Goal: Task Accomplishment & Management: Use online tool/utility

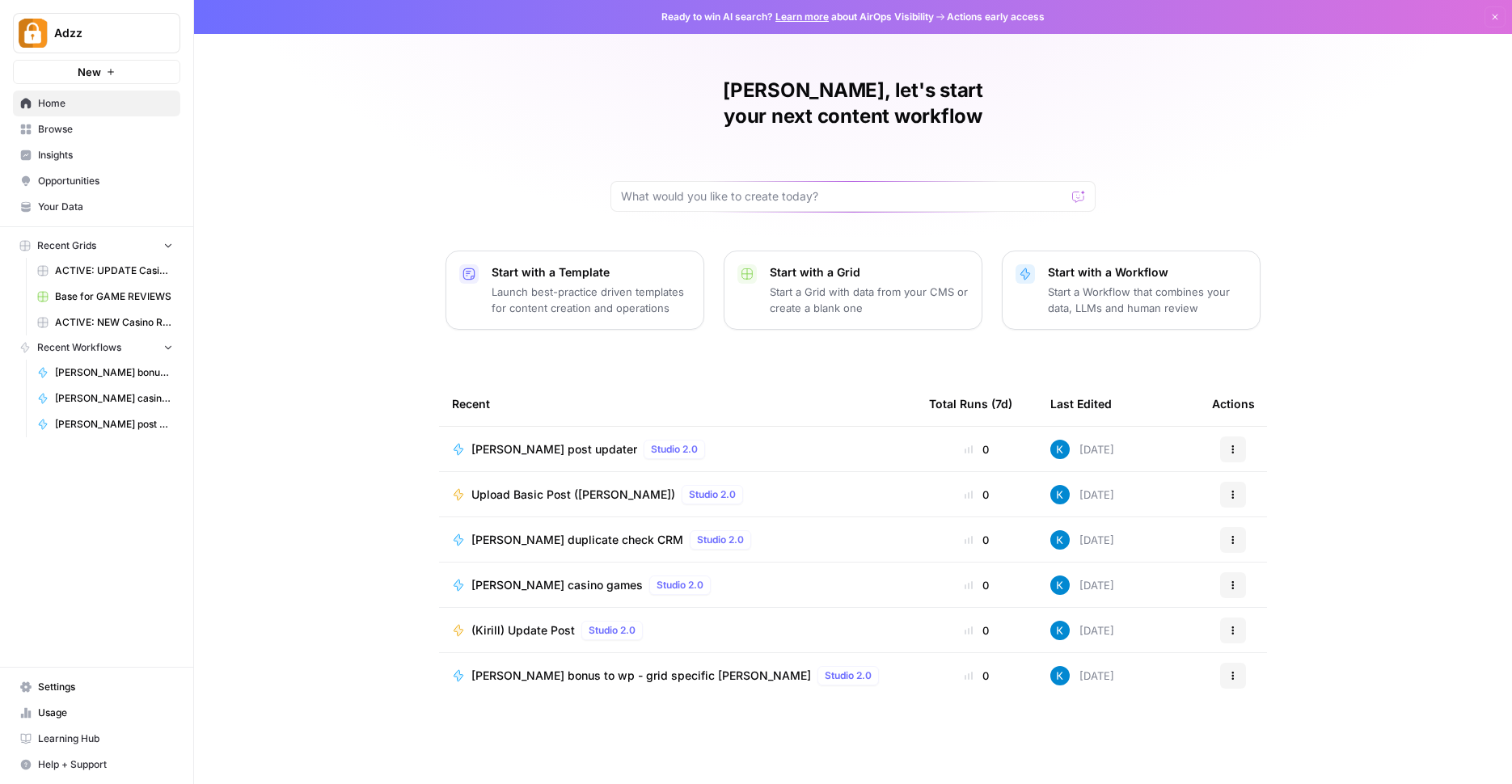
click at [107, 122] on span "Browse" at bounding box center [106, 129] width 135 height 14
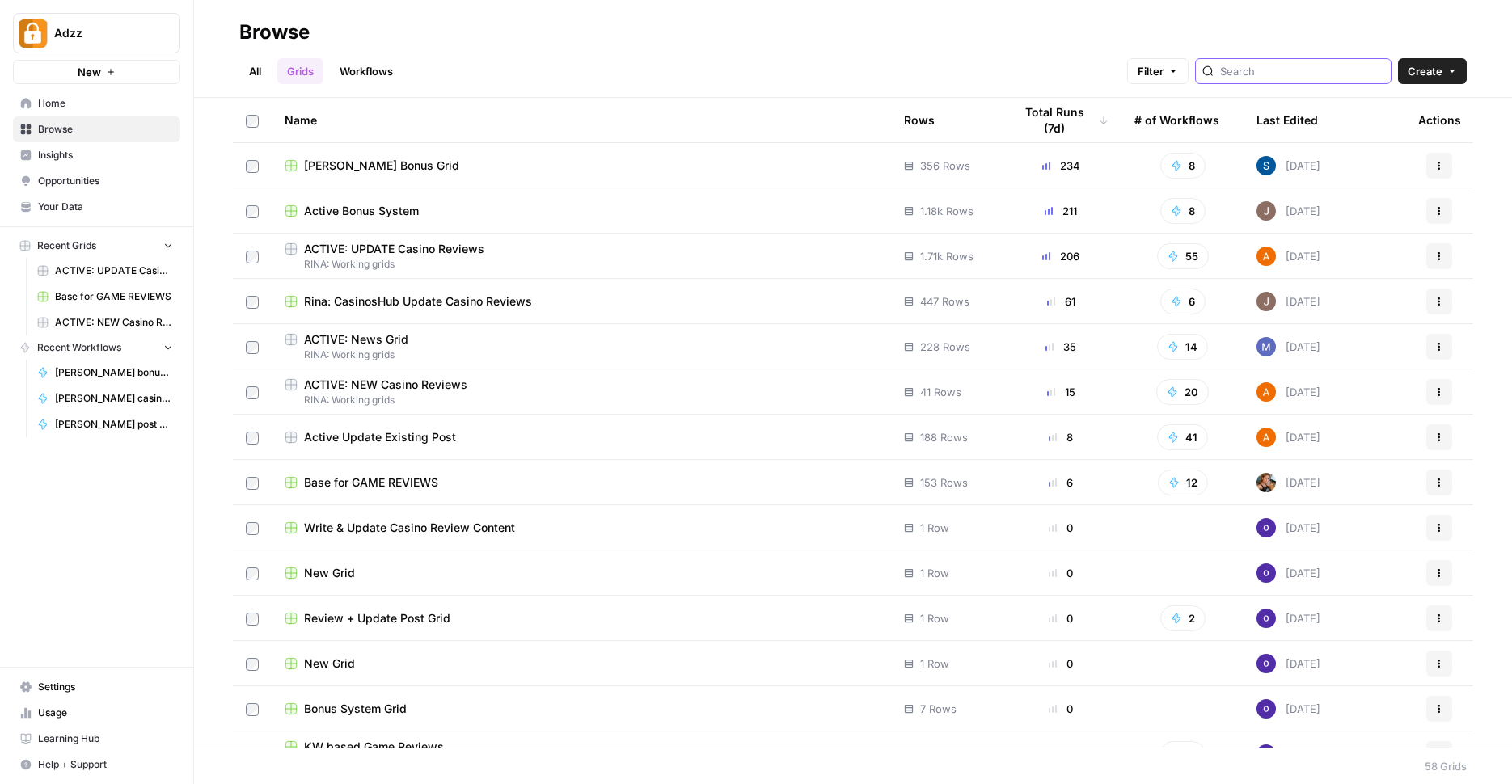
click at [1295, 76] on input "search" at bounding box center [1302, 71] width 164 height 16
type input "r"
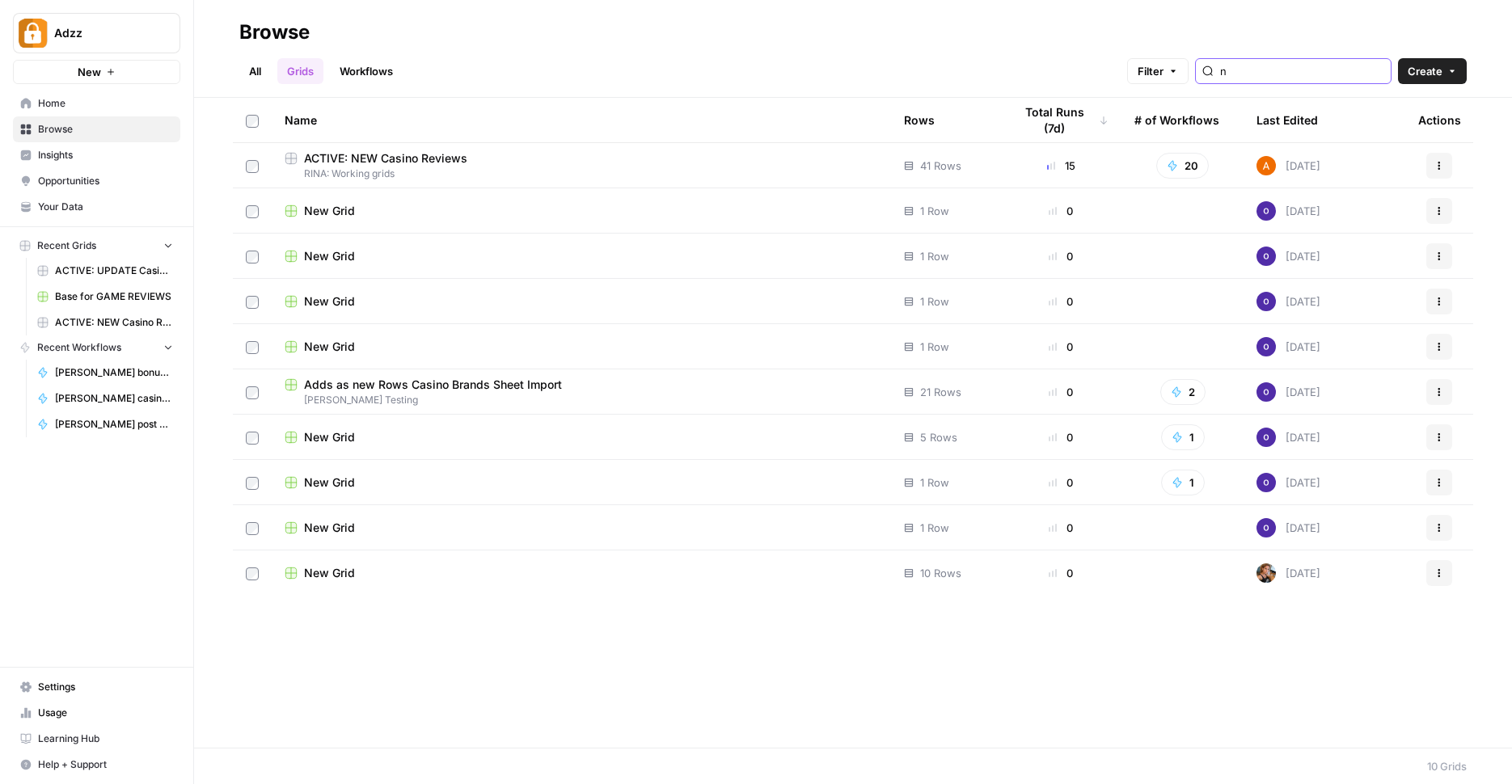
type input "n"
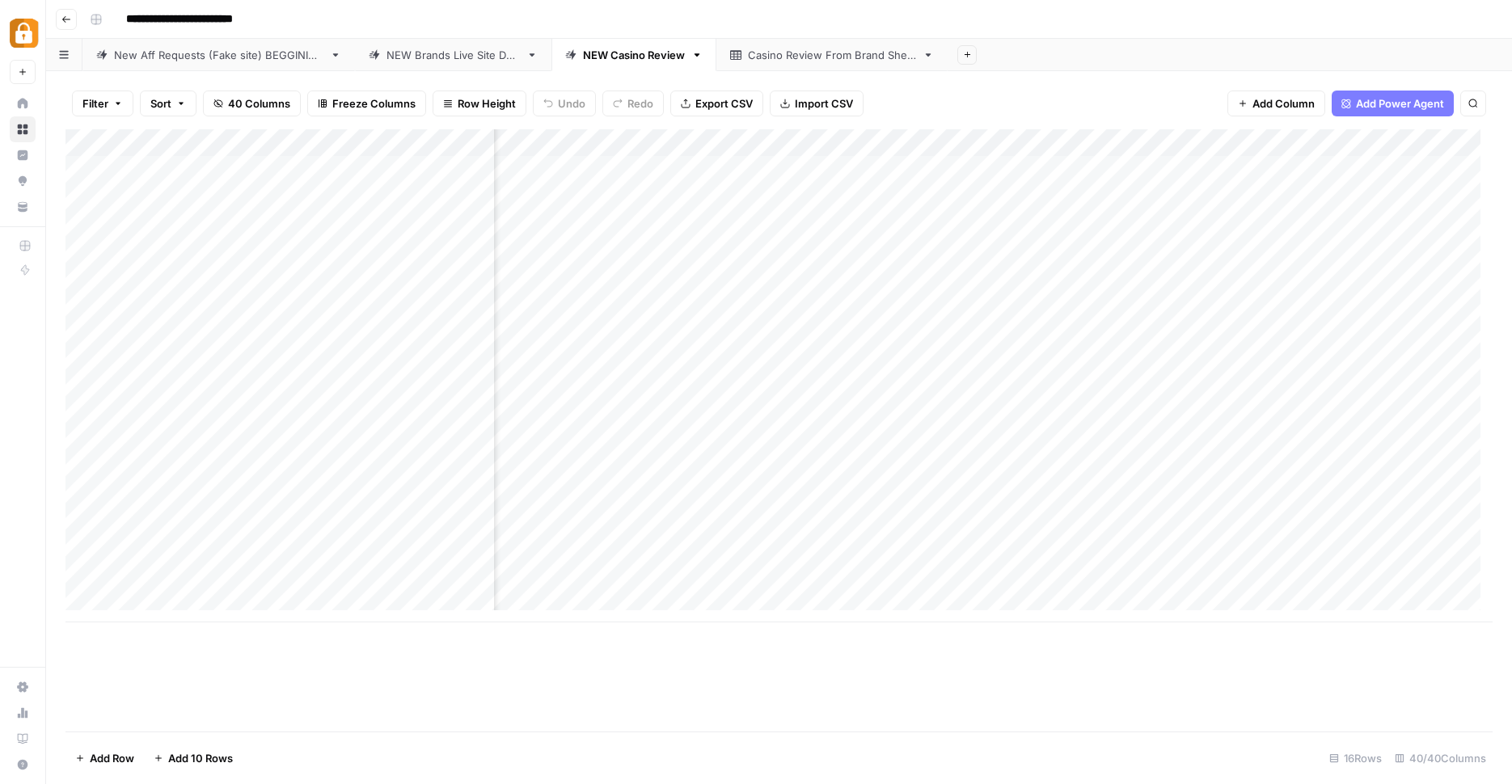
scroll to position [0, 3720]
click at [1350, 628] on div "Add Column" at bounding box center [778, 430] width 1427 height 602
click at [874, 333] on div "Add Column" at bounding box center [778, 376] width 1427 height 493
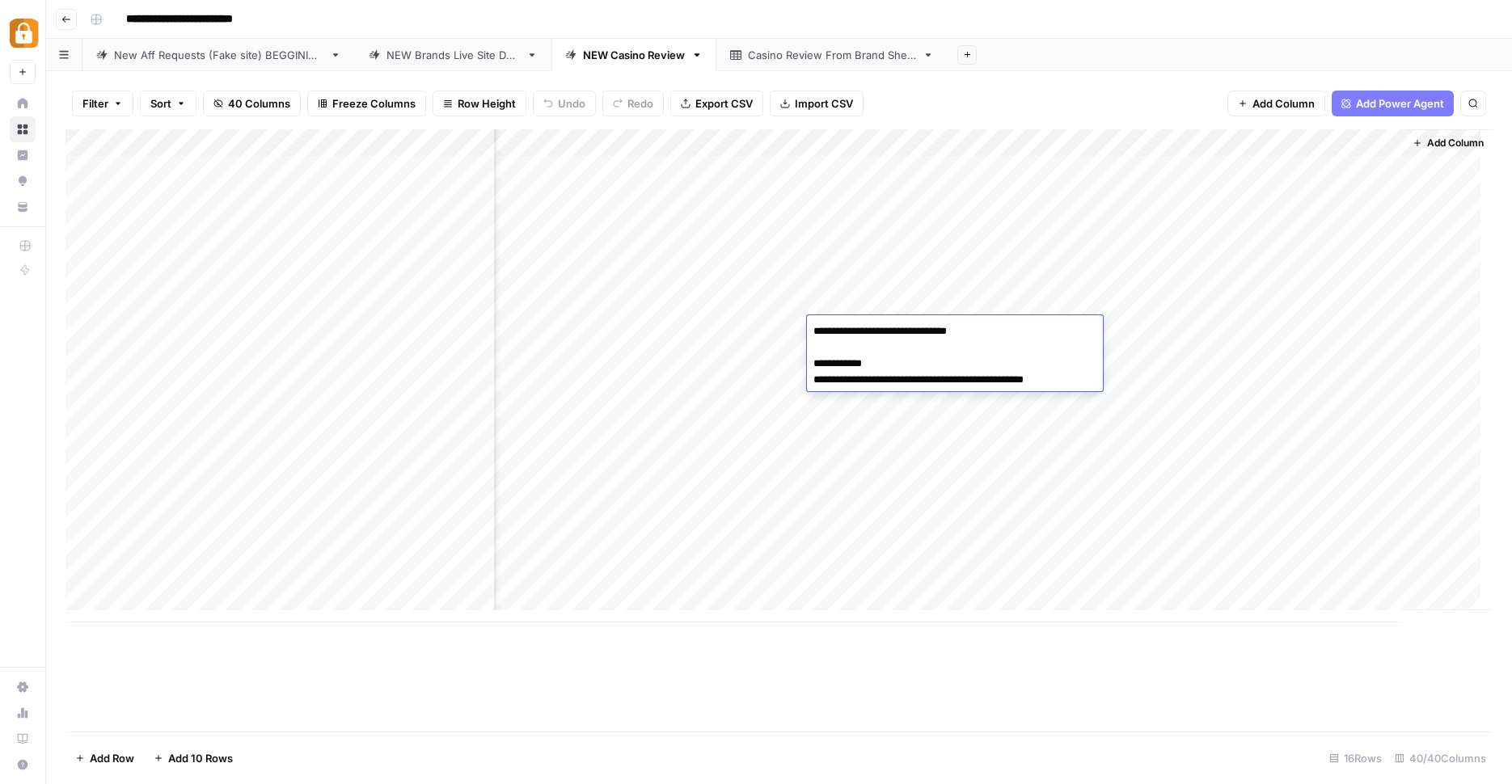
click at [906, 296] on div "Add Column" at bounding box center [778, 376] width 1427 height 493
click at [841, 324] on div "Add Column" at bounding box center [778, 376] width 1427 height 493
click at [773, 327] on div "Add Column" at bounding box center [778, 376] width 1427 height 493
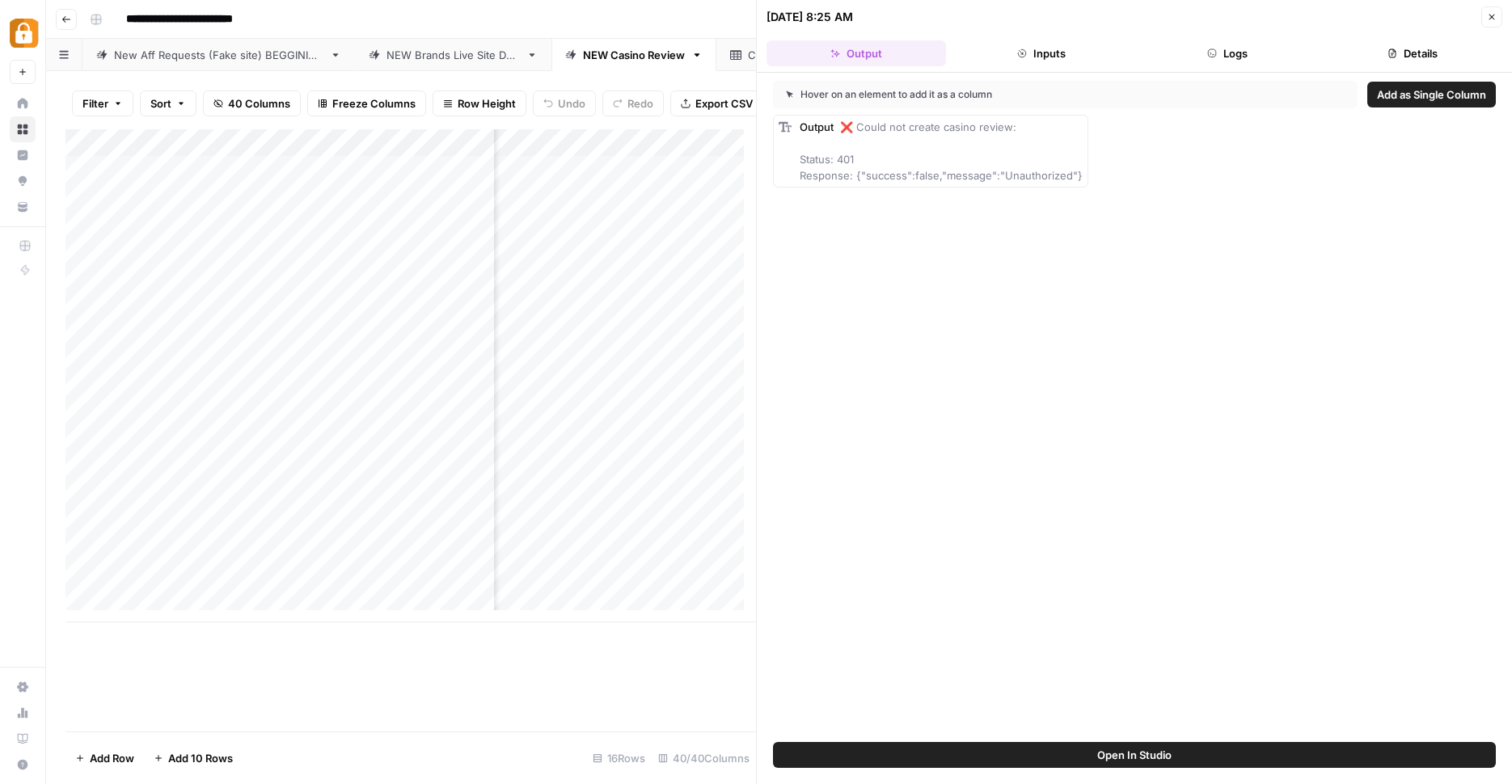
click at [1174, 58] on button "Logs" at bounding box center [1228, 53] width 179 height 26
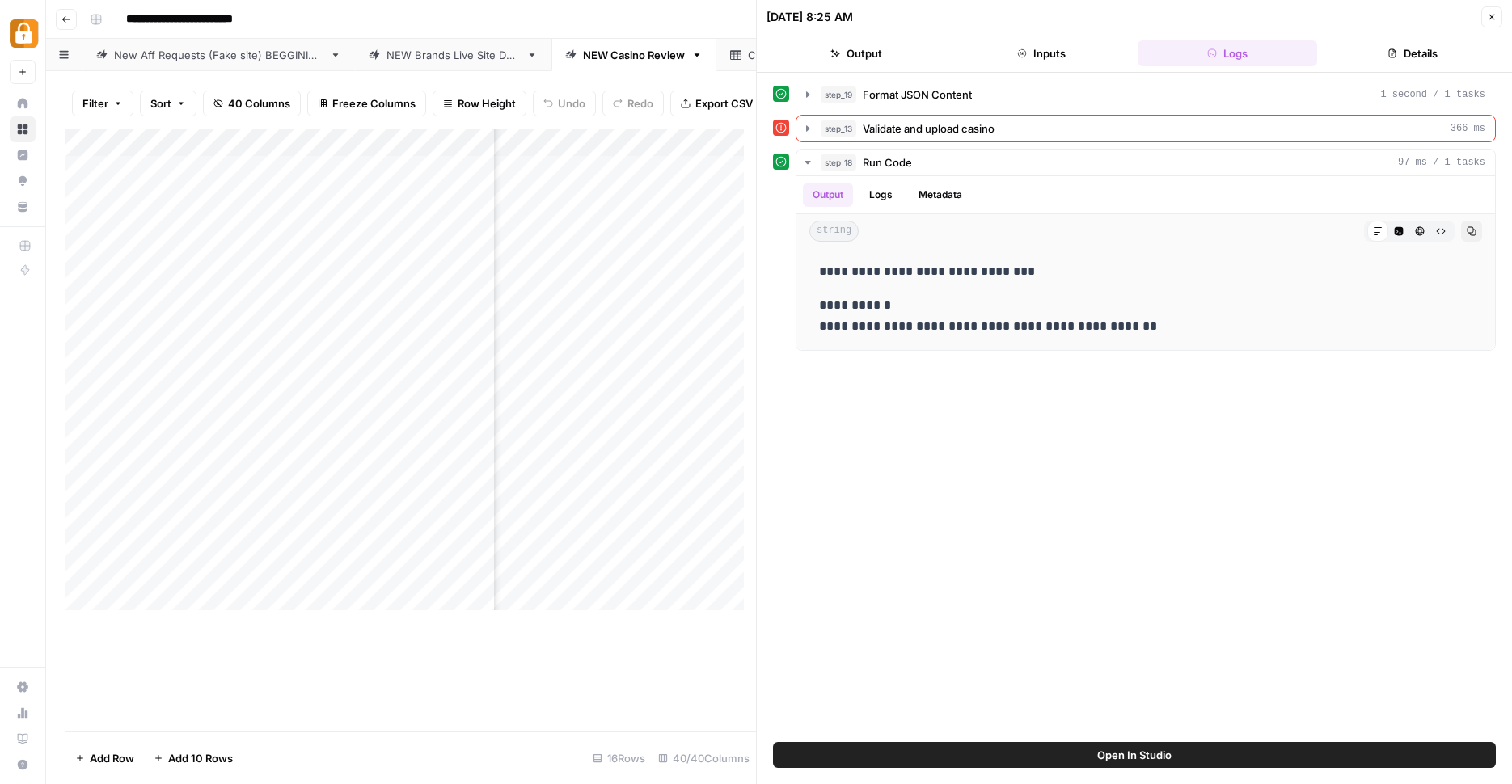
click at [797, 123] on div "step_13 Validate and upload casino 366 ms" at bounding box center [1146, 129] width 701 height 27
click at [800, 123] on button "step_13 Validate and upload casino 366 ms" at bounding box center [1146, 129] width 699 height 26
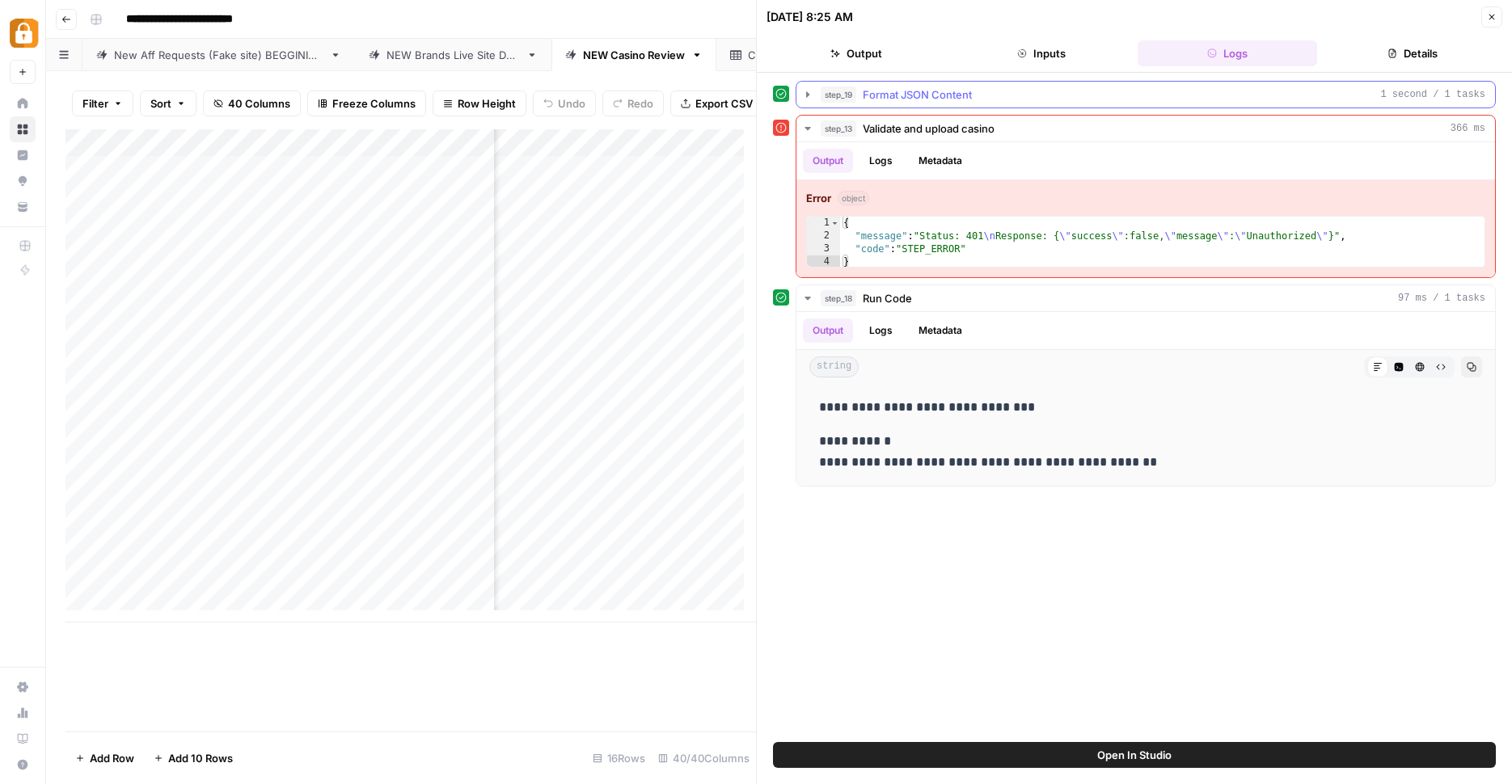
click at [797, 90] on button "step_19 Format JSON Content 1 second / 1 tasks" at bounding box center [1146, 95] width 699 height 26
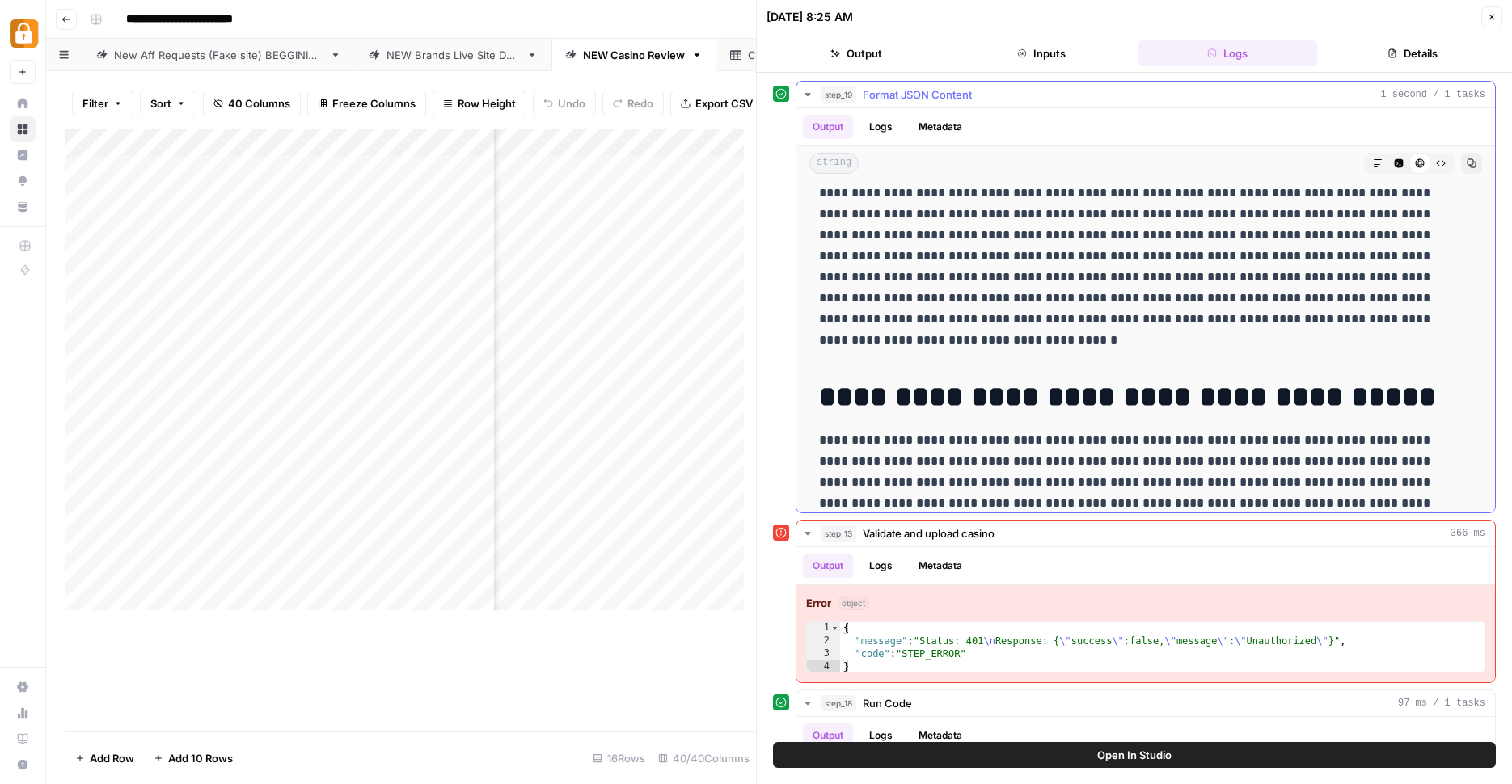
scroll to position [14, 0]
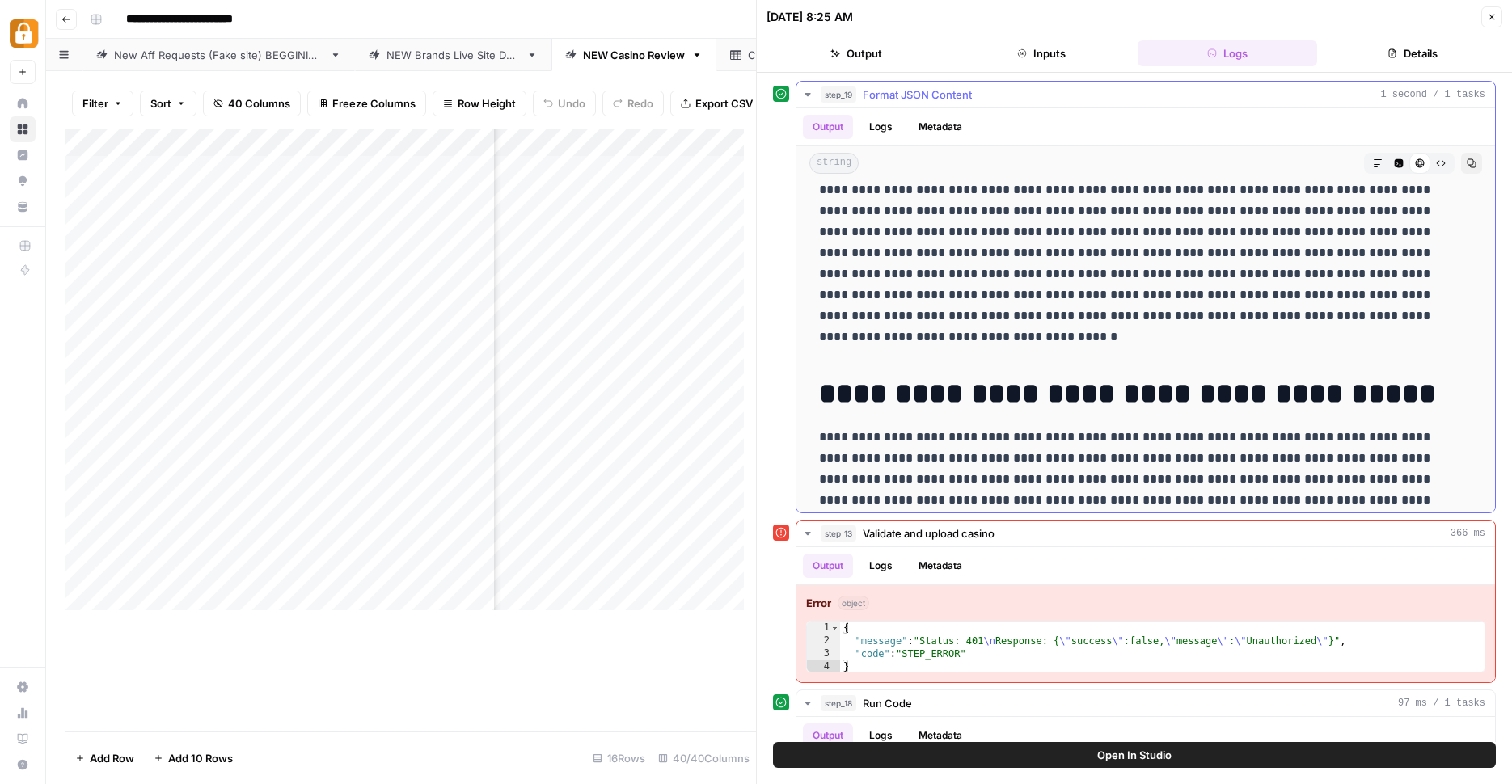
click at [810, 86] on button "step_19 Format JSON Content 1 second / 1 tasks" at bounding box center [1146, 95] width 699 height 26
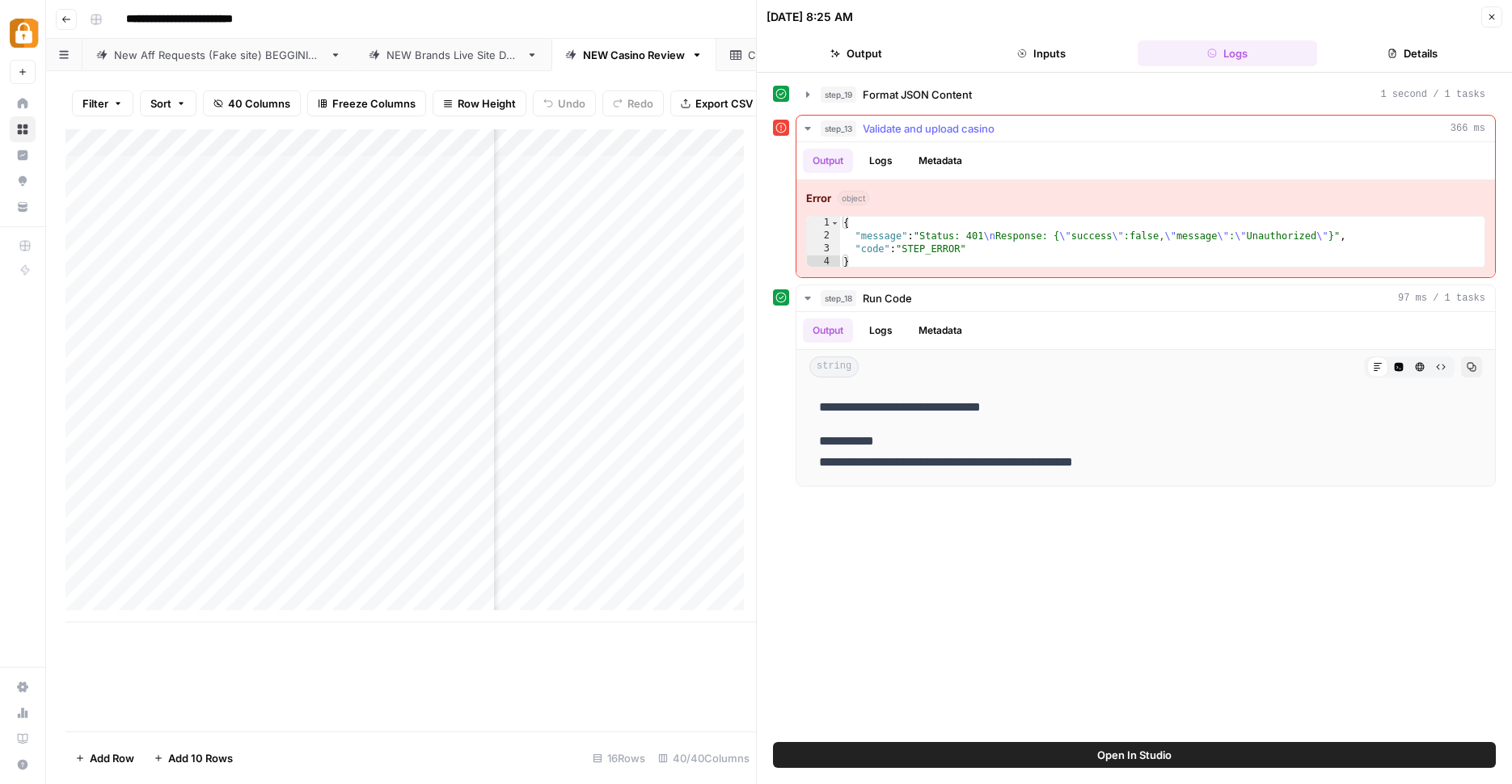
click at [889, 158] on button "Logs" at bounding box center [881, 161] width 43 height 25
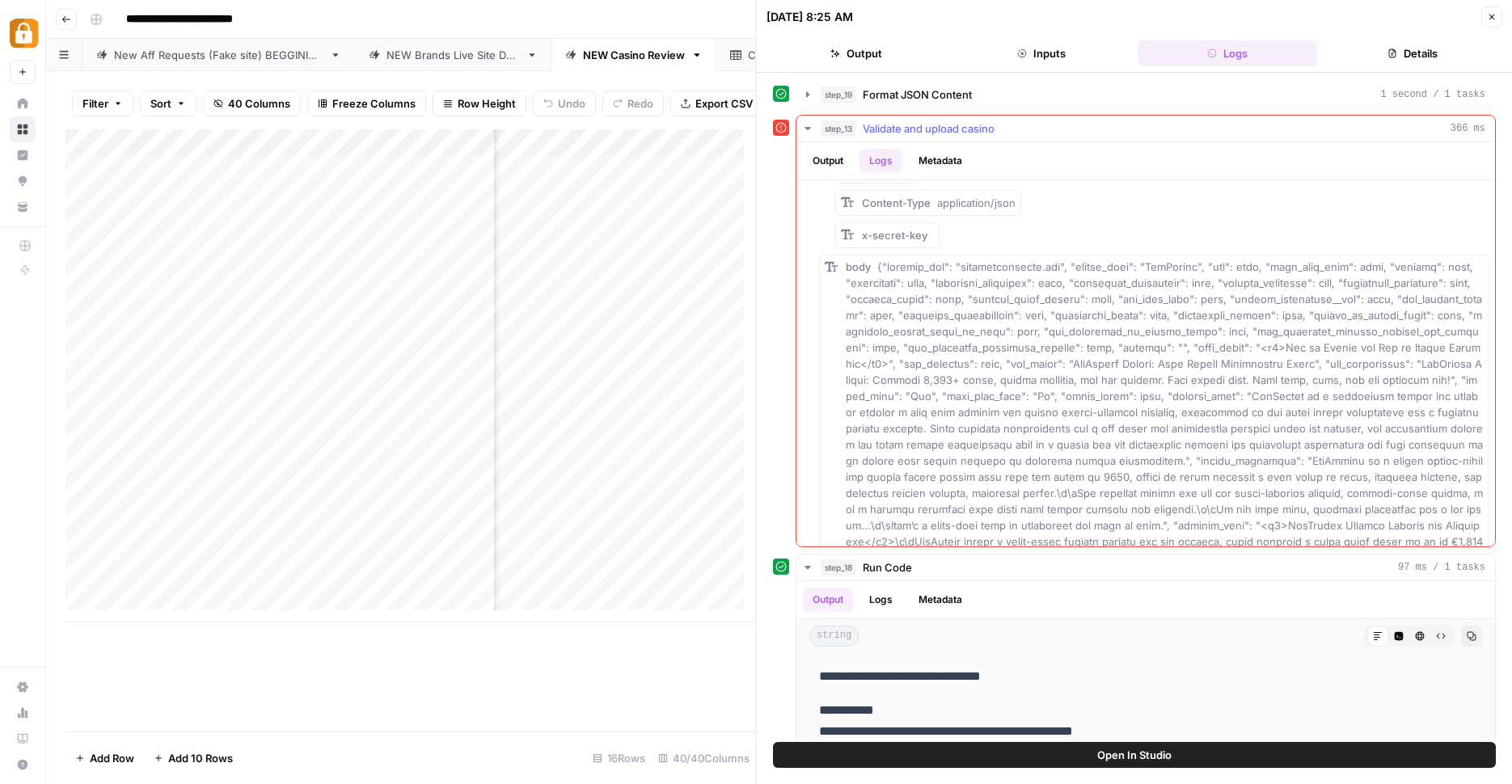
scroll to position [0, 0]
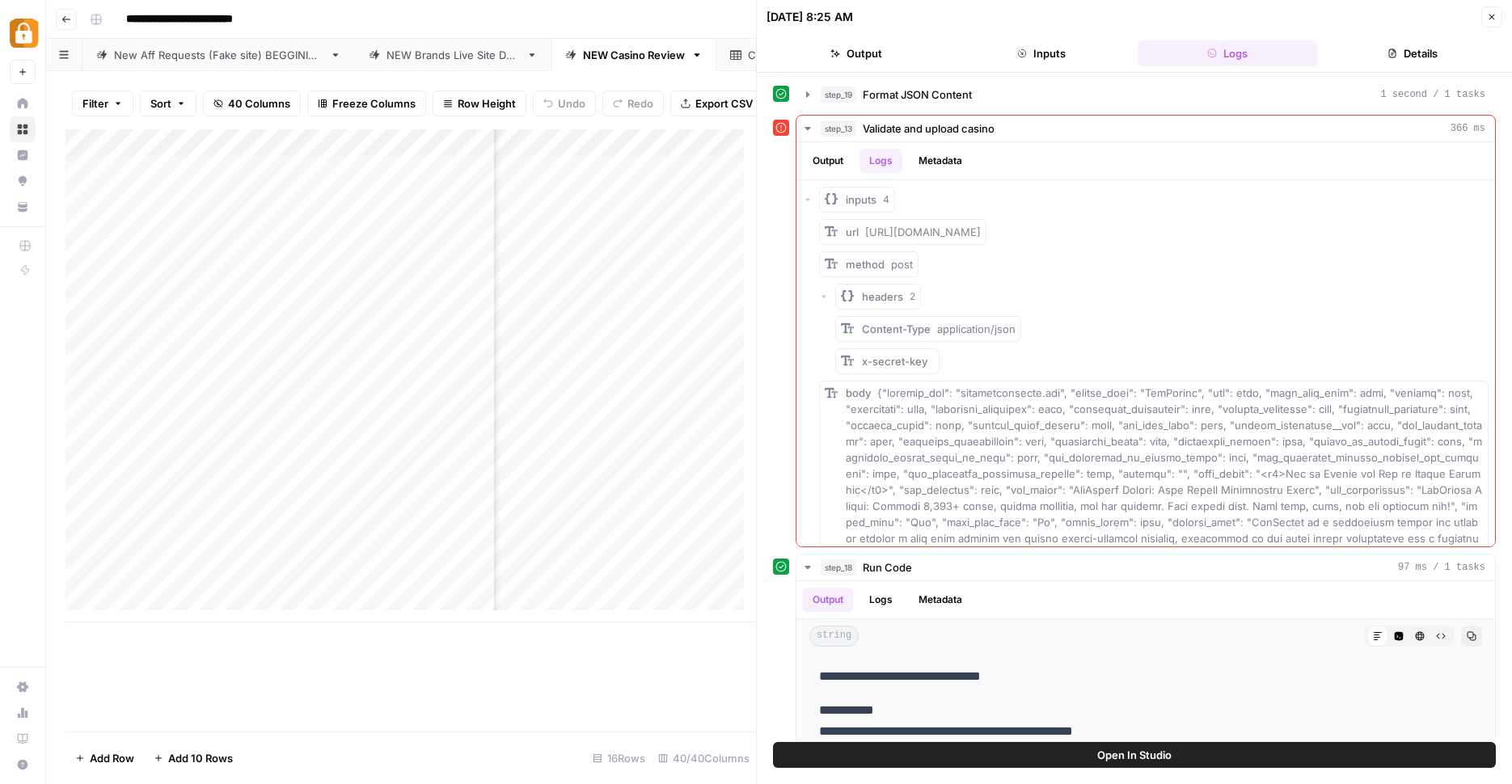
click at [1493, 18] on icon "button" at bounding box center [1492, 16] width 9 height 9
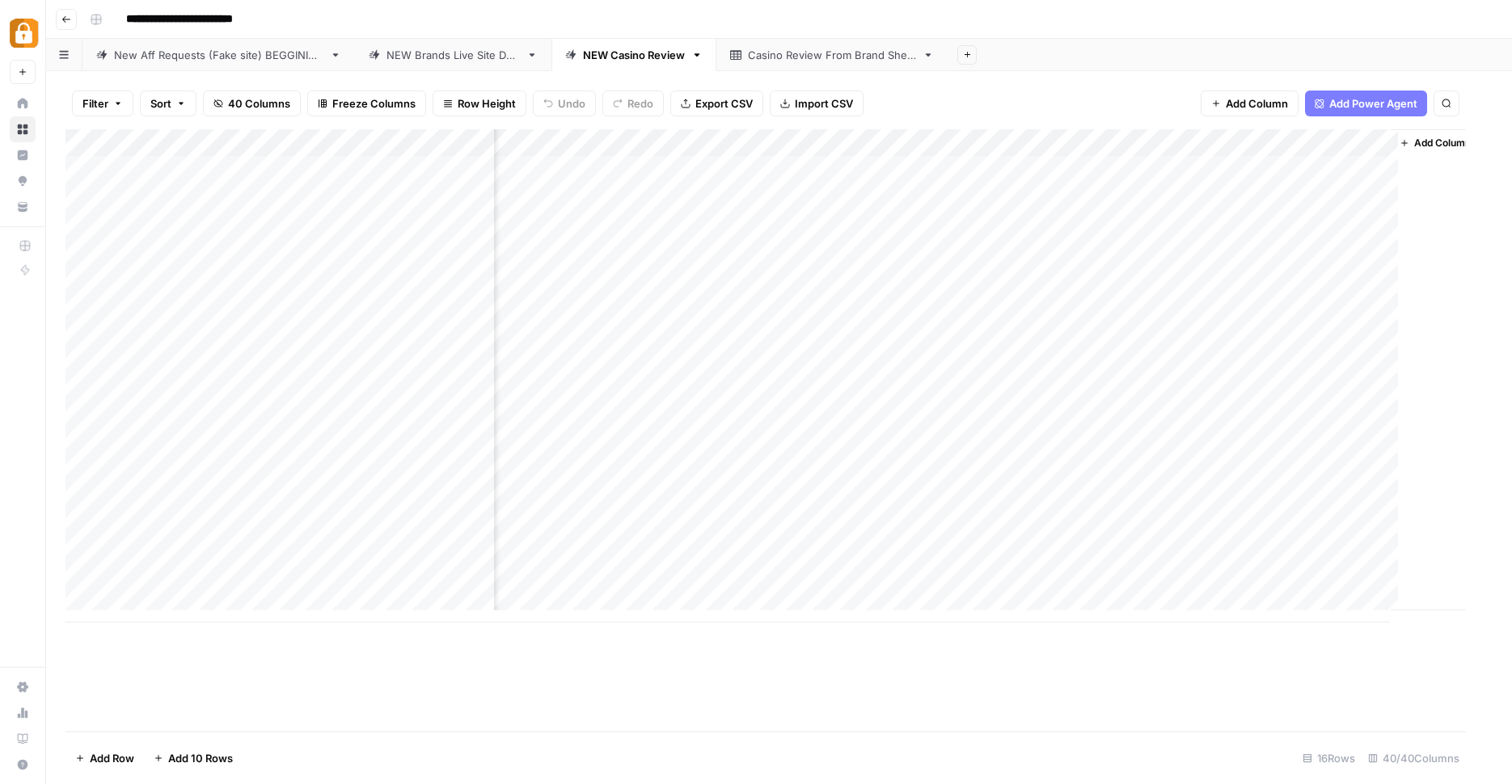
scroll to position [0, 4880]
click at [1205, 620] on div "Add Column" at bounding box center [778, 430] width 1427 height 602
click at [1131, 134] on div "Add Column" at bounding box center [778, 376] width 1427 height 493
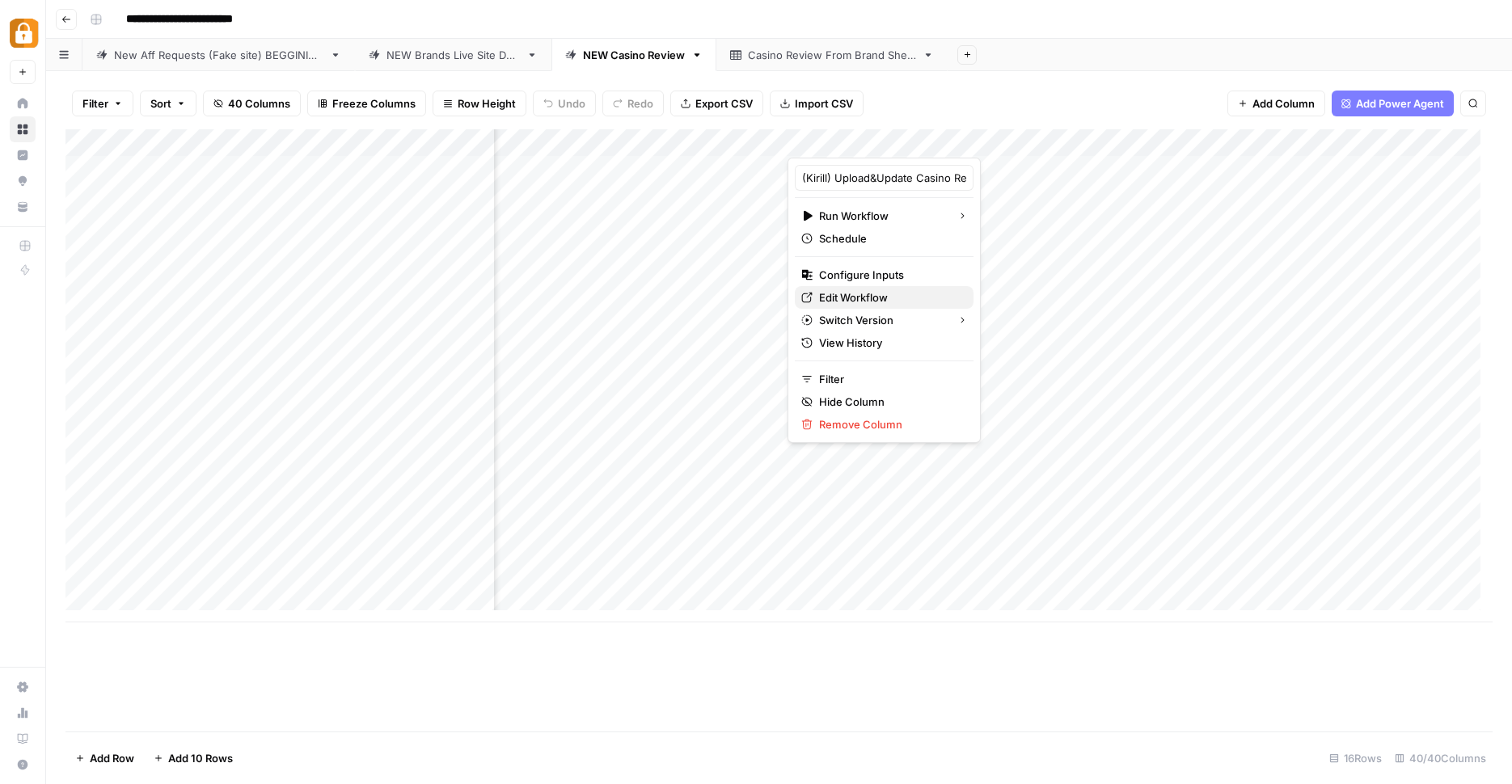
click at [902, 295] on span "Edit Workflow" at bounding box center [889, 297] width 141 height 16
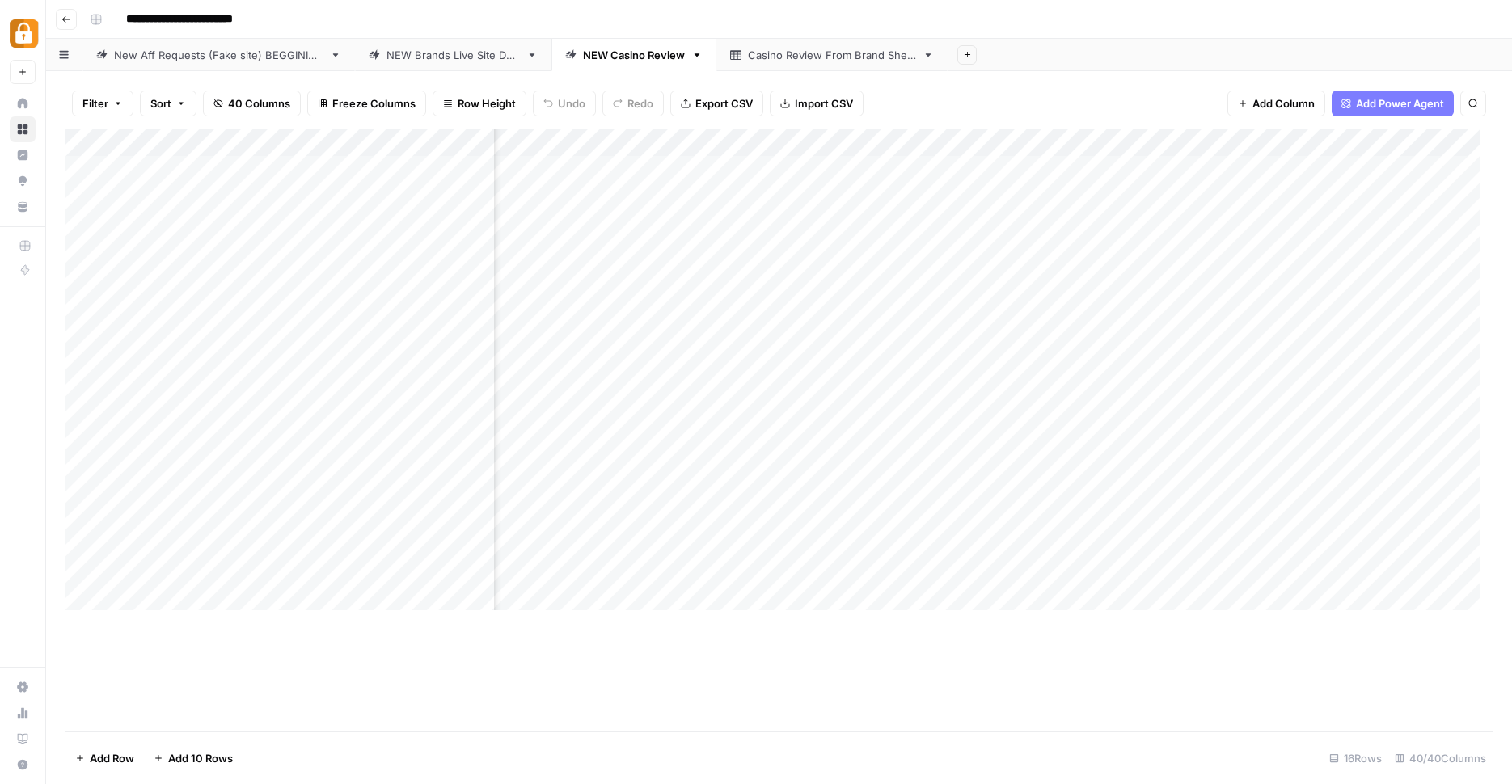
click at [1212, 326] on div "Add Column" at bounding box center [778, 376] width 1427 height 493
click at [1162, 326] on div "Add Column" at bounding box center [778, 376] width 1427 height 493
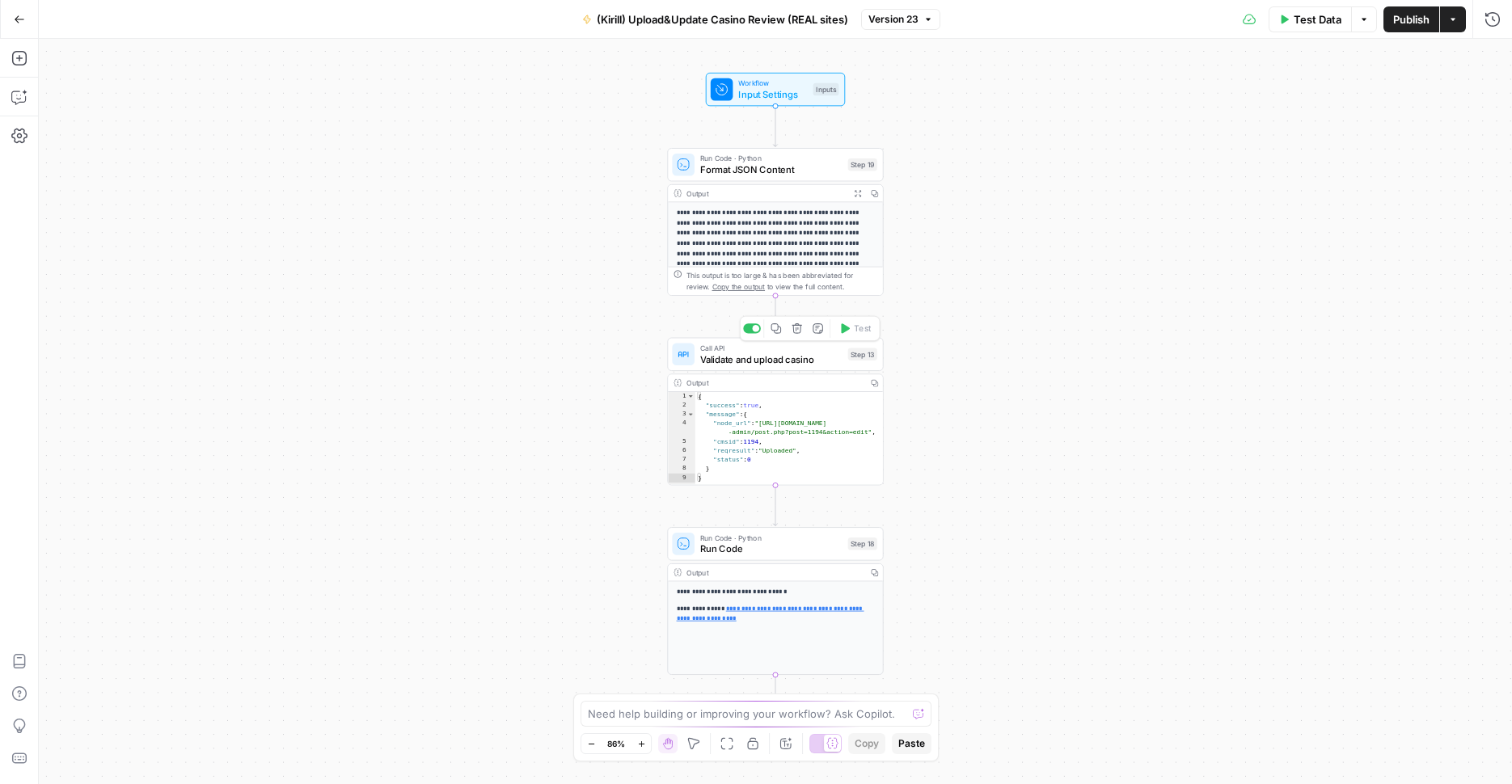
click at [793, 368] on div "Call API Validate and upload casino Step 13 Copy step Delete step Add Note Test" at bounding box center [775, 354] width 216 height 33
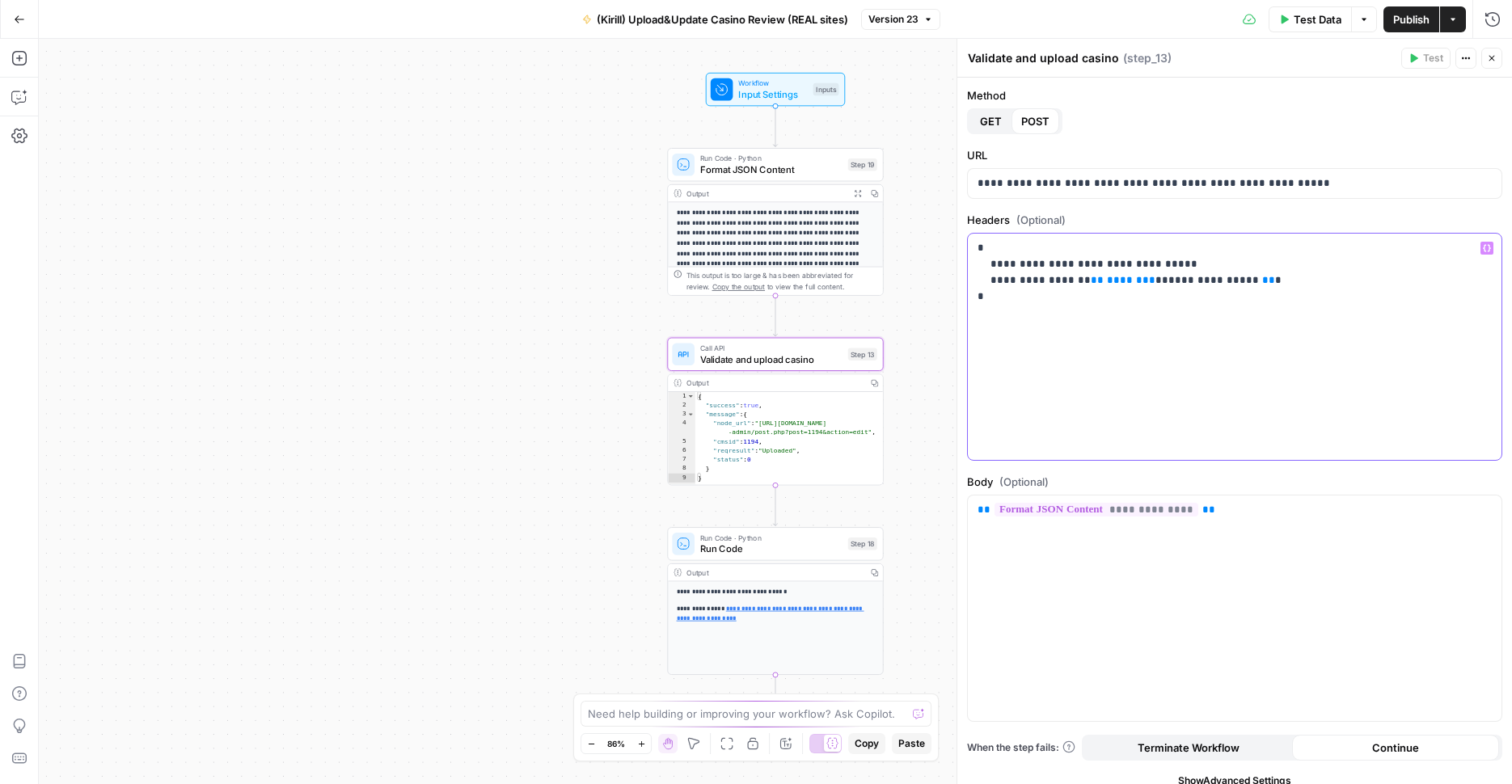
click at [1168, 282] on span "**********" at bounding box center [1210, 280] width 84 height 10
click at [1175, 318] on div "**********" at bounding box center [1234, 347] width 534 height 227
click at [1398, 19] on span "Publish" at bounding box center [1411, 19] width 36 height 16
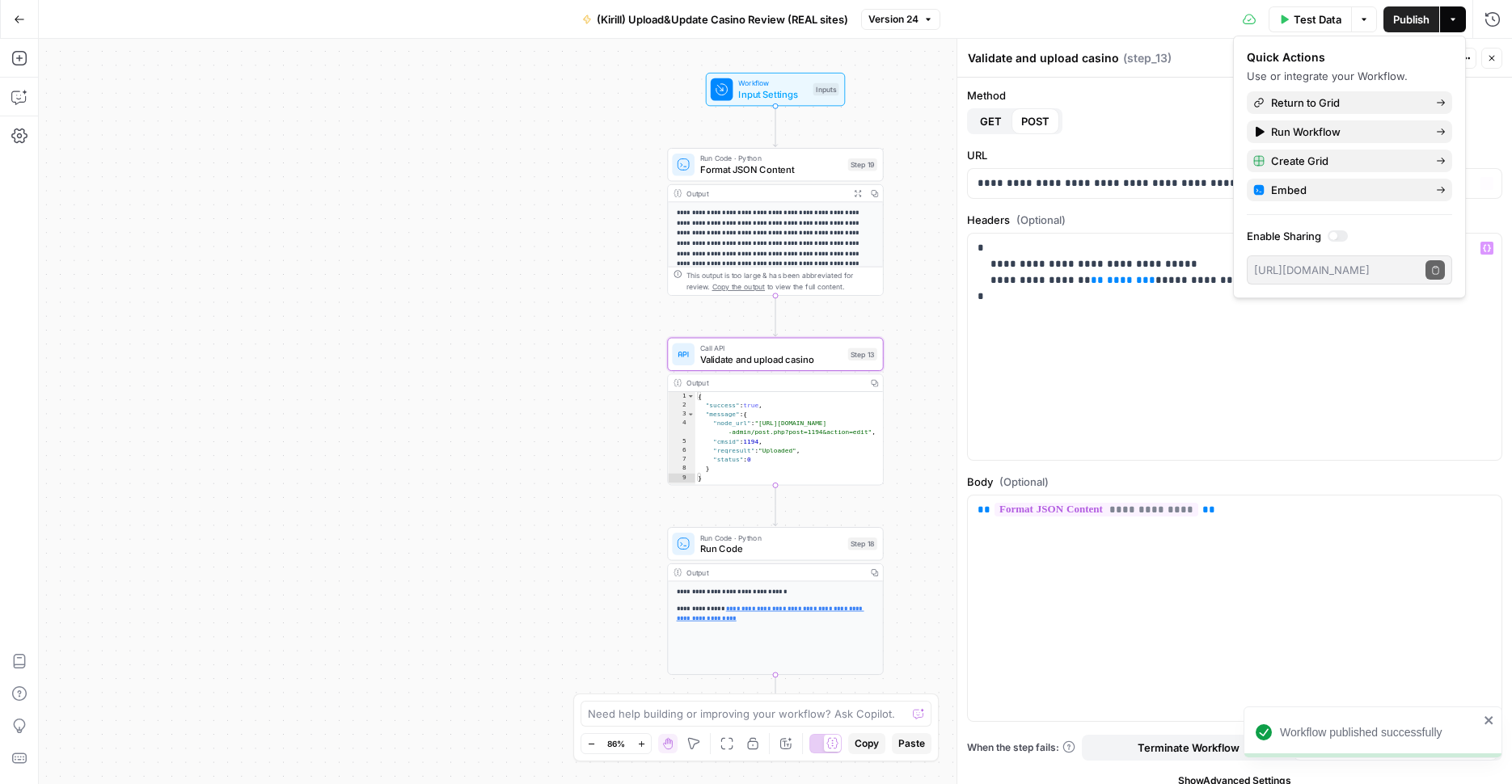
click at [1183, 127] on div "Method GET POST" at bounding box center [1234, 110] width 536 height 47
